Goal: Transaction & Acquisition: Purchase product/service

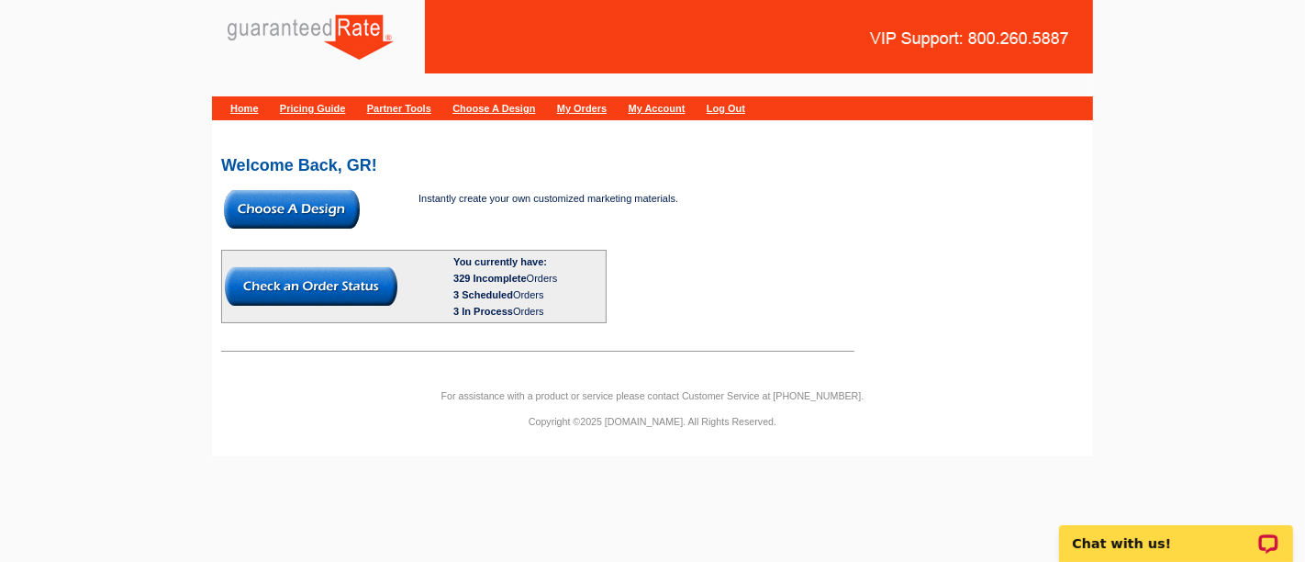
click at [288, 209] on img at bounding box center [292, 209] width 136 height 39
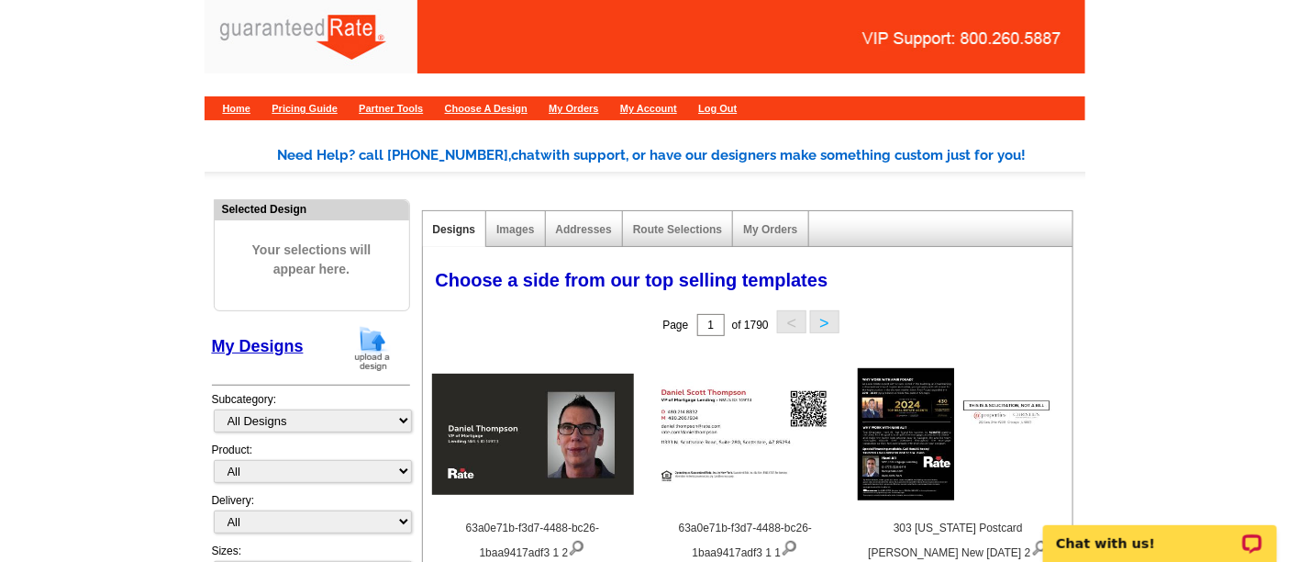
click at [381, 357] on img at bounding box center [373, 348] width 48 height 47
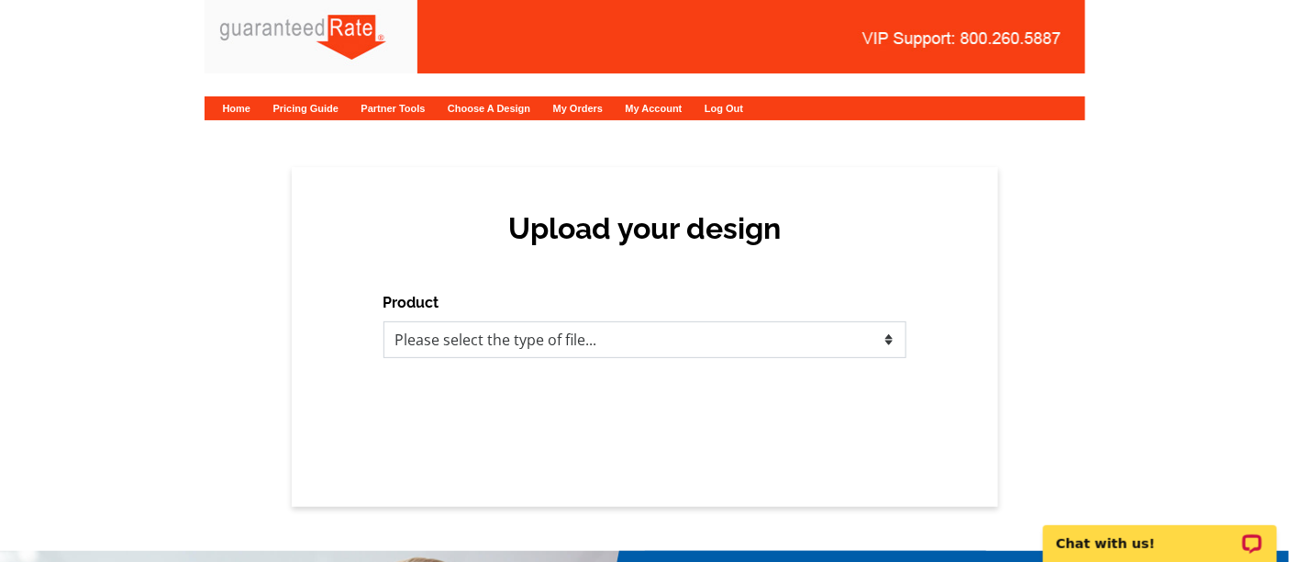
click at [519, 334] on select "Please select the type of file... Postcards Calendars Business Cards Letters an…" at bounding box center [645, 339] width 523 height 37
select select "3"
click at [384, 321] on select "Please select the type of file... Postcards Calendars Business Cards Letters an…" at bounding box center [645, 339] width 523 height 37
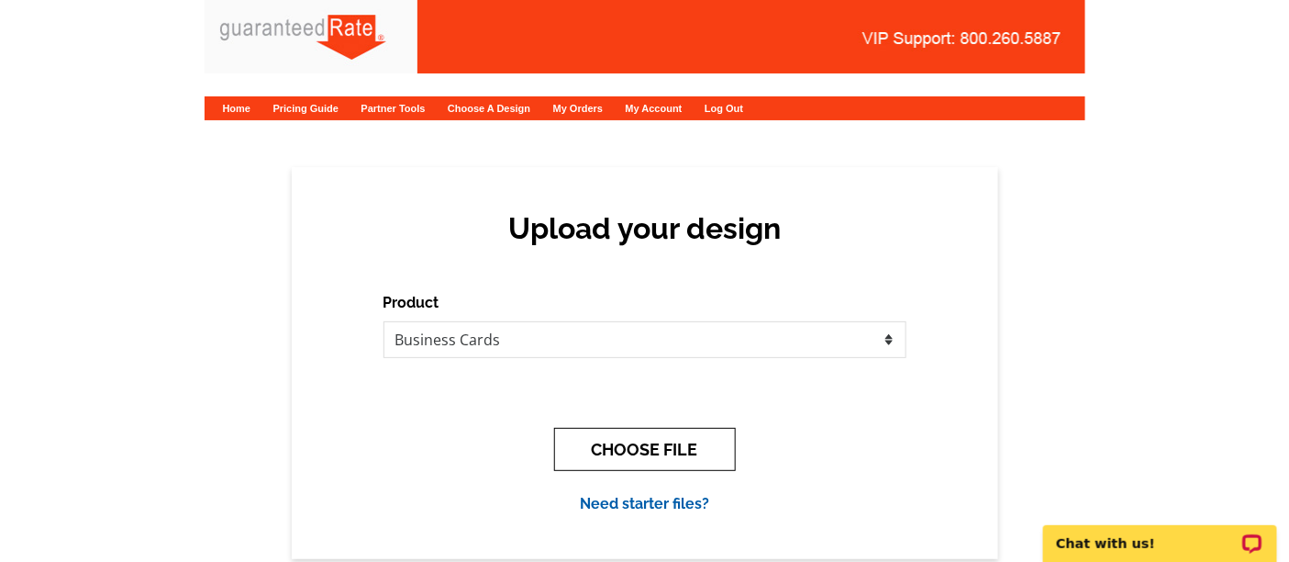
click at [634, 450] on button "CHOOSE FILE" at bounding box center [645, 449] width 182 height 43
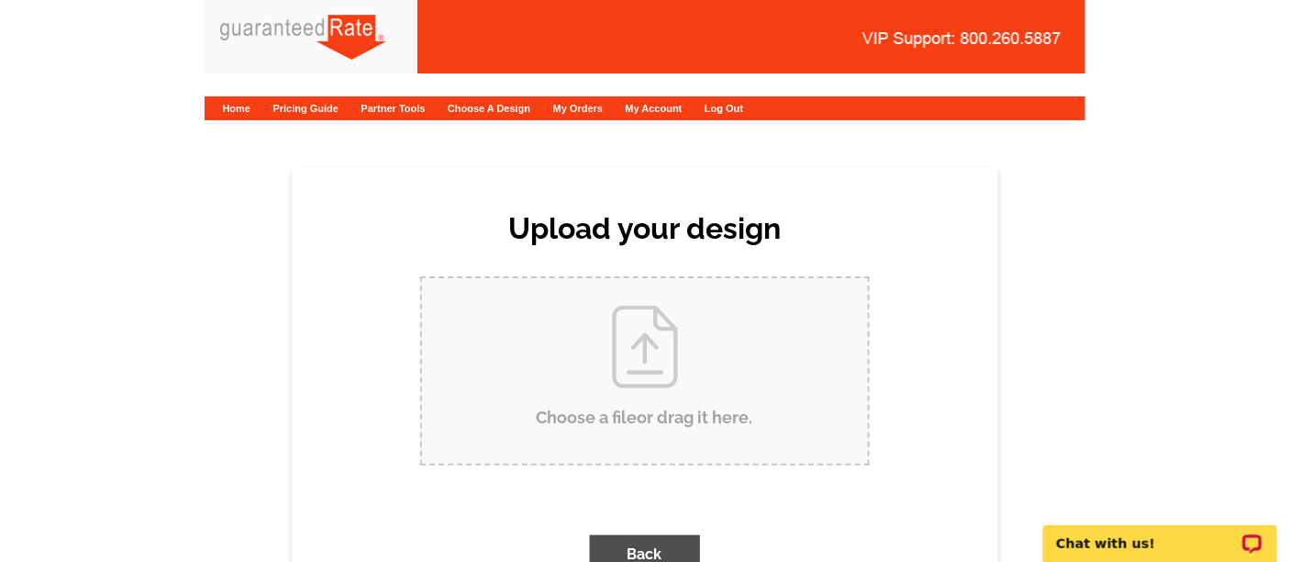
click at [604, 313] on input "Choose a file or drag it here ." at bounding box center [645, 370] width 446 height 185
type input "C:\fakepath\Martin Ramirez business card proof.pdf"
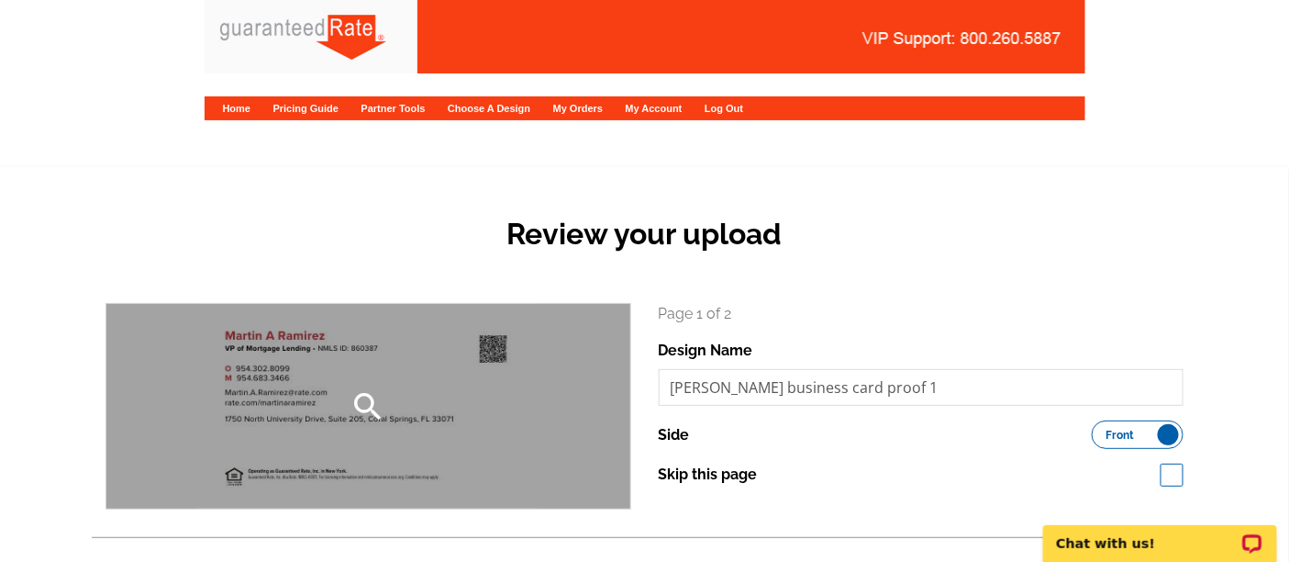
click at [407, 393] on div "search" at bounding box center [368, 406] width 524 height 205
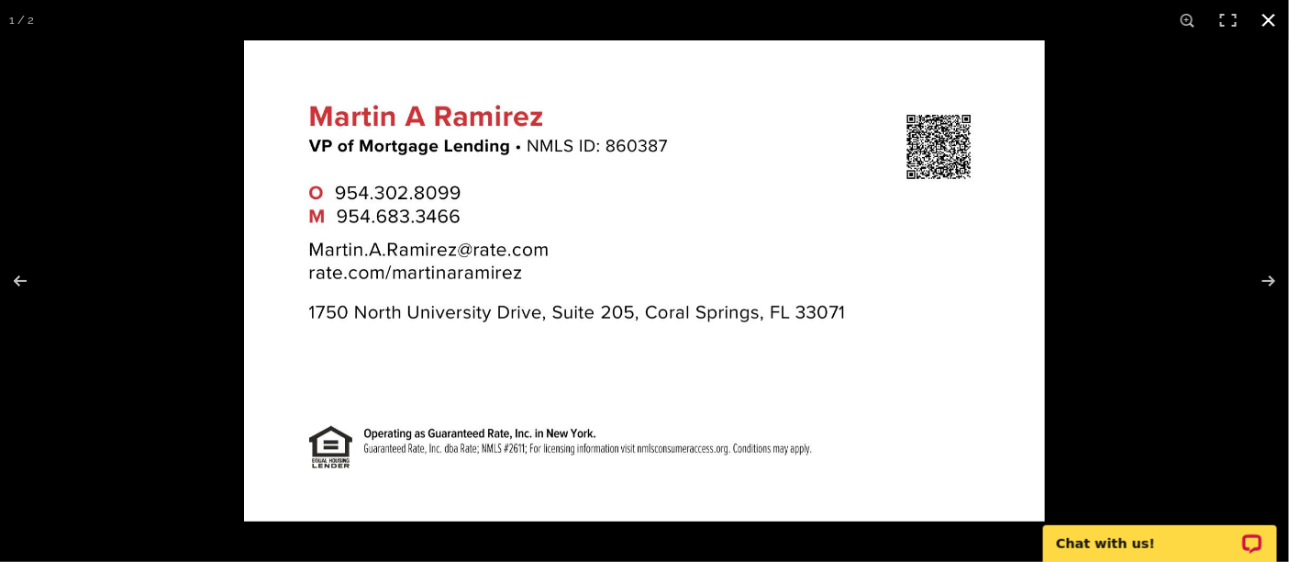
click at [1278, 13] on button at bounding box center [1269, 20] width 40 height 40
